Goal: Transaction & Acquisition: Book appointment/travel/reservation

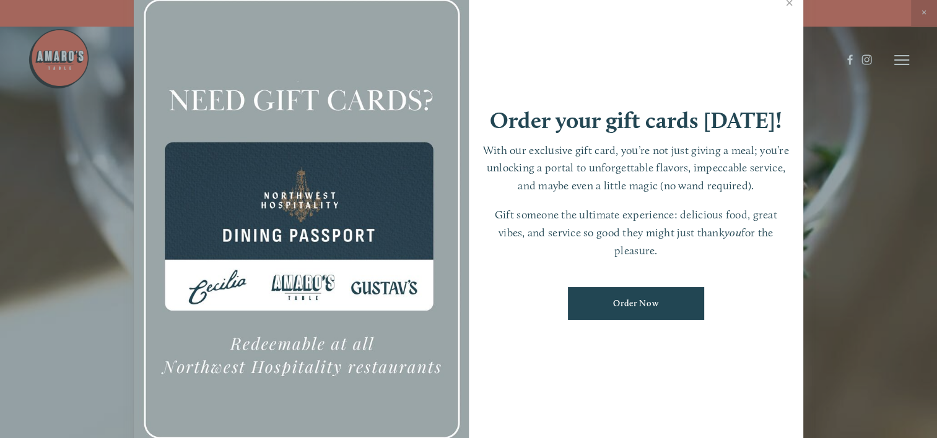
click at [900, 63] on div at bounding box center [468, 219] width 937 height 438
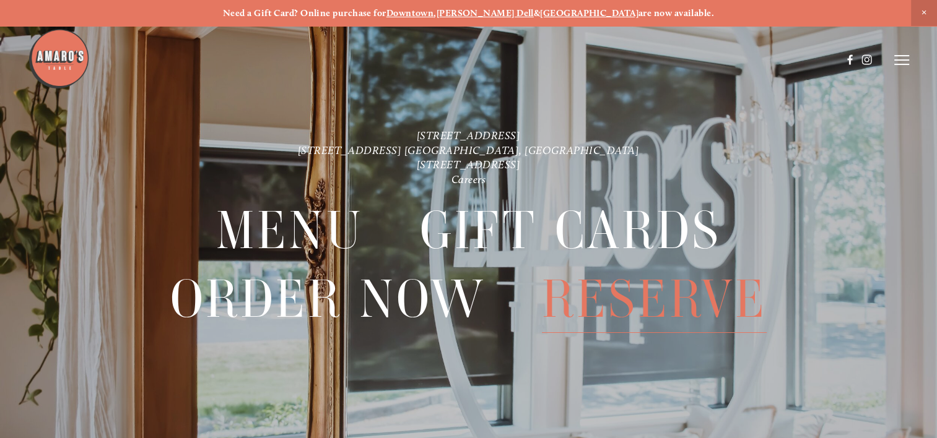
click at [612, 302] on span "Reserve" at bounding box center [654, 299] width 225 height 67
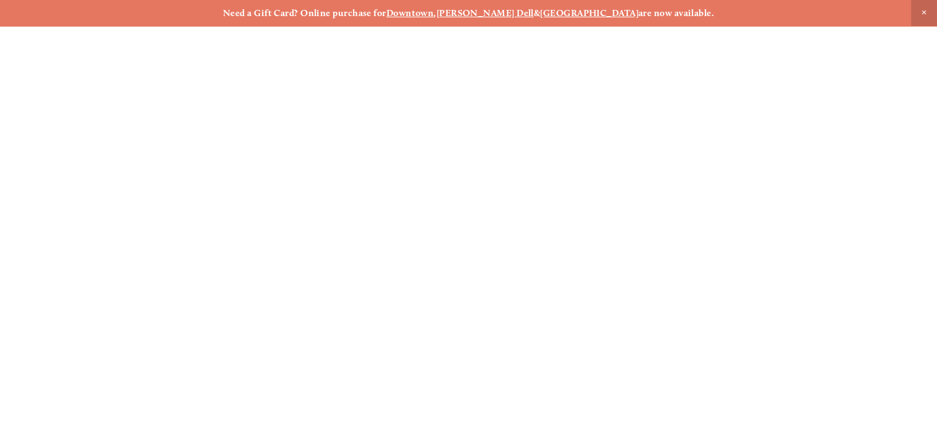
click at [926, 14] on span "Close Announcement" at bounding box center [924, 13] width 26 height 26
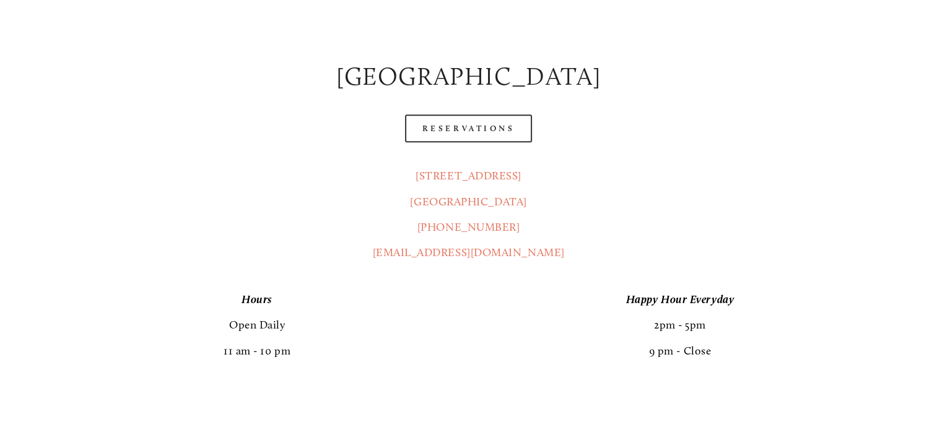
scroll to position [654, 0]
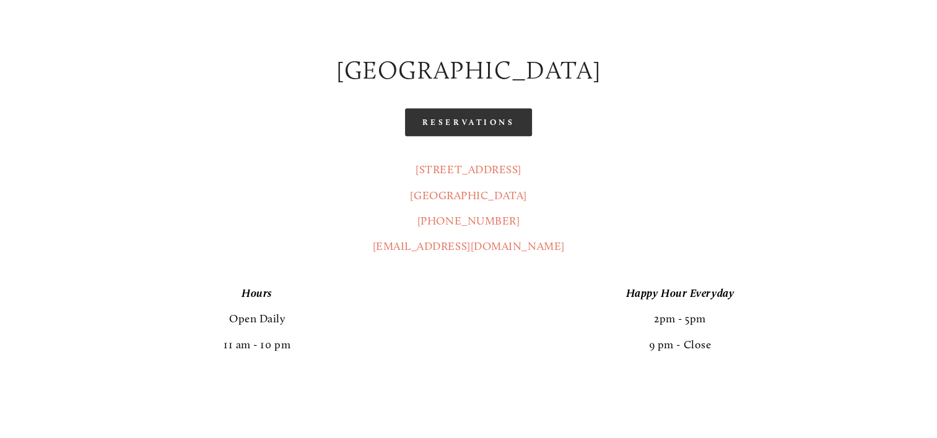
click at [464, 108] on link "Reservations" at bounding box center [469, 122] width 128 height 28
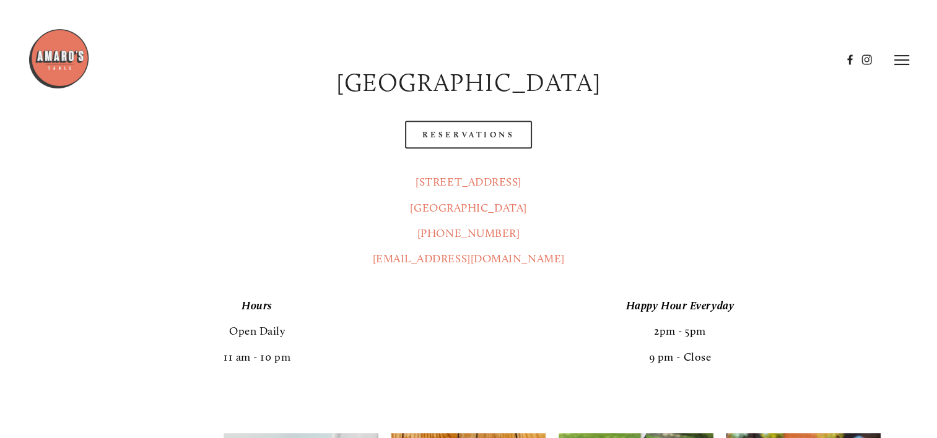
scroll to position [609, 0]
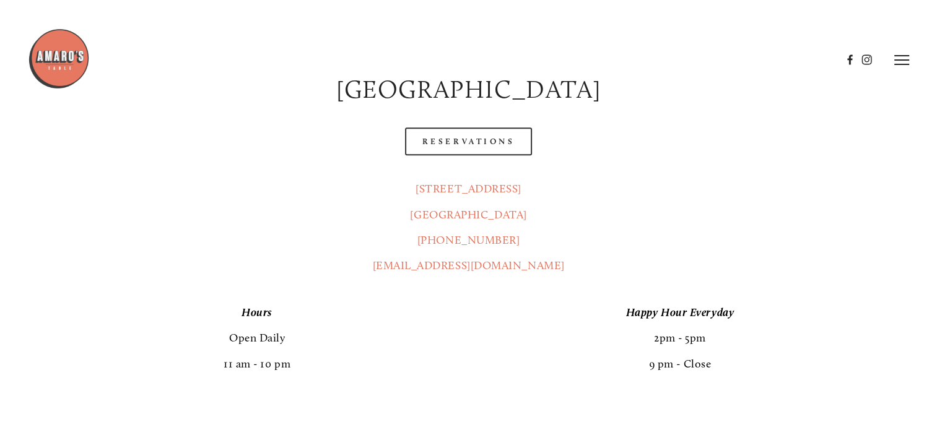
click at [461, 110] on header "Menu Order Now Visit Gallery 0" at bounding box center [468, 60] width 881 height 120
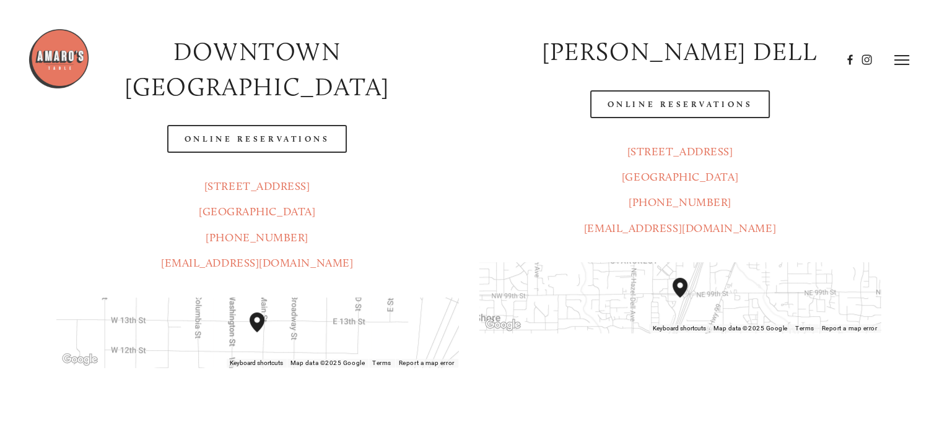
scroll to position [224, 0]
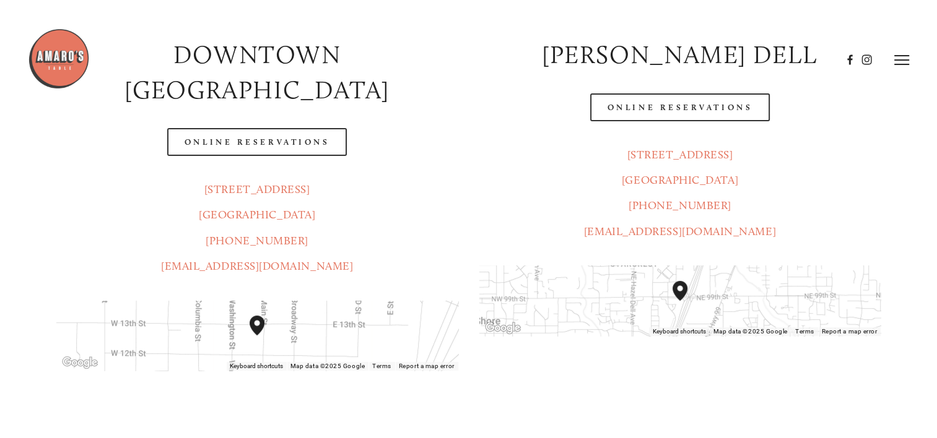
click at [903, 55] on icon at bounding box center [901, 59] width 15 height 11
click at [903, 55] on line at bounding box center [899, 59] width 11 height 11
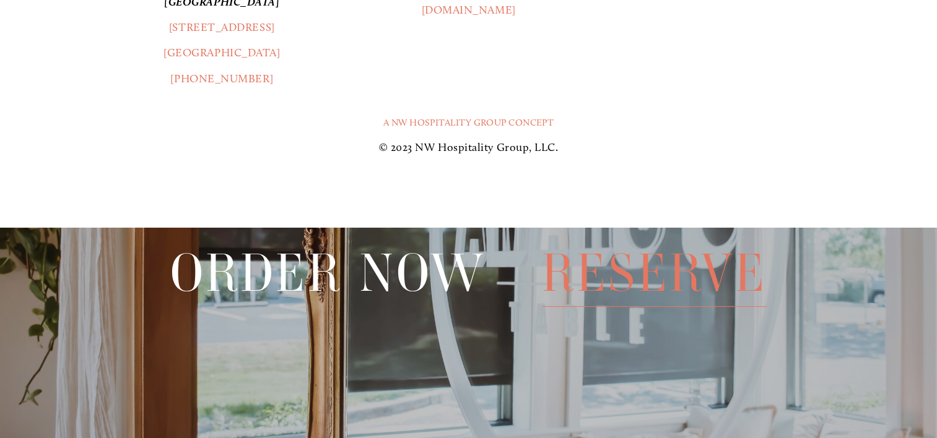
scroll to position [1992, 0]
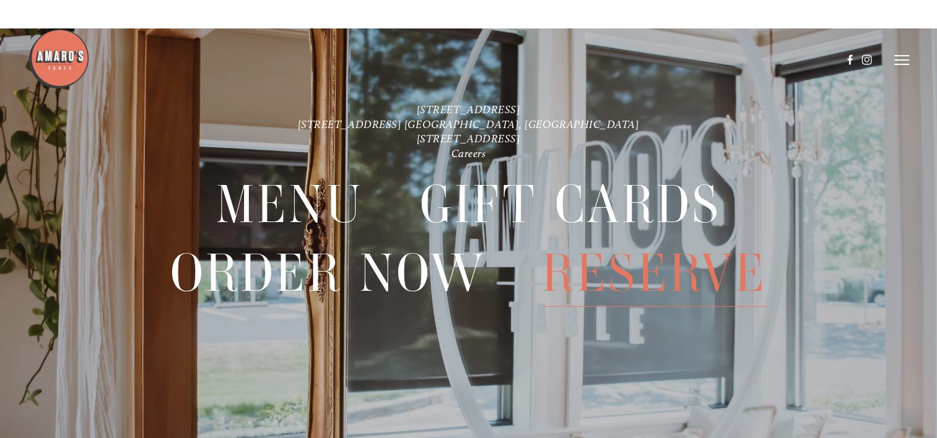
click at [651, 274] on span "Reserve" at bounding box center [654, 273] width 225 height 67
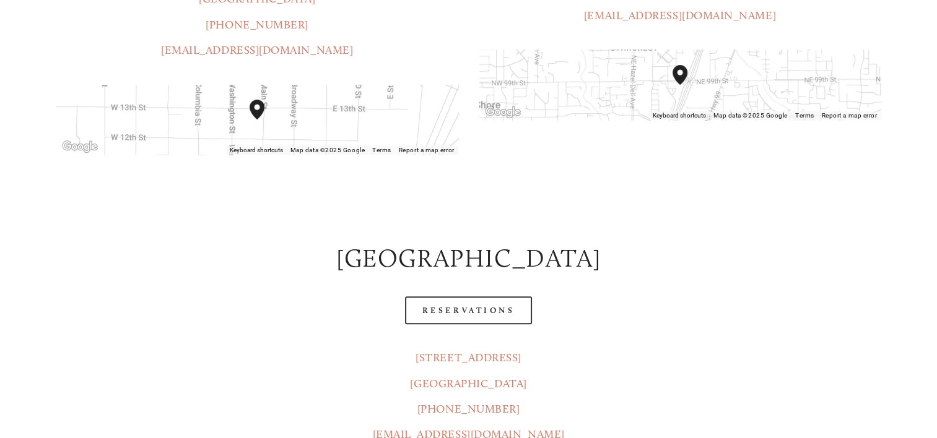
scroll to position [548, 0]
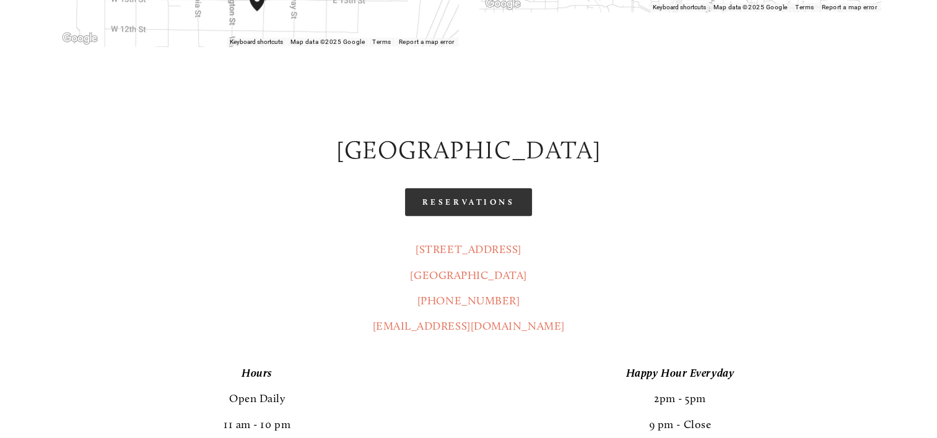
click at [485, 188] on link "Reservations" at bounding box center [469, 202] width 128 height 28
